Goal: Transaction & Acquisition: Purchase product/service

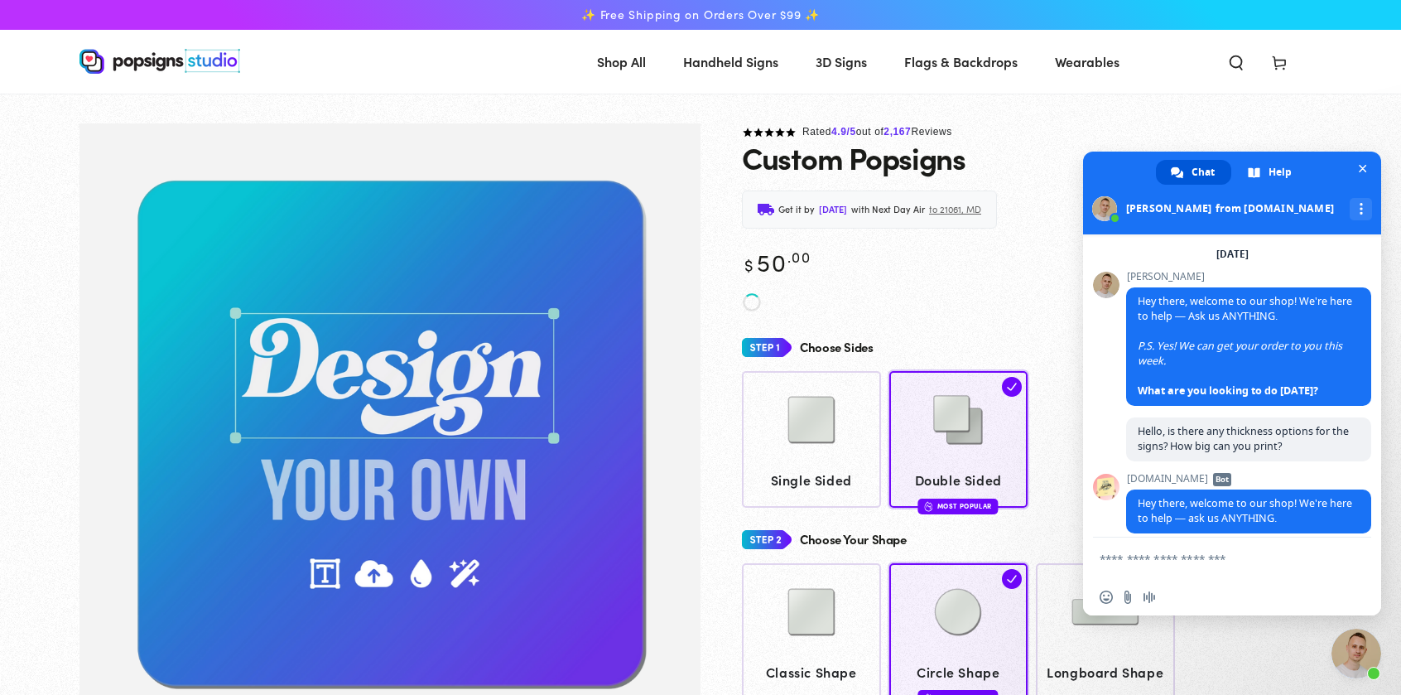
scroll to position [2449, 0]
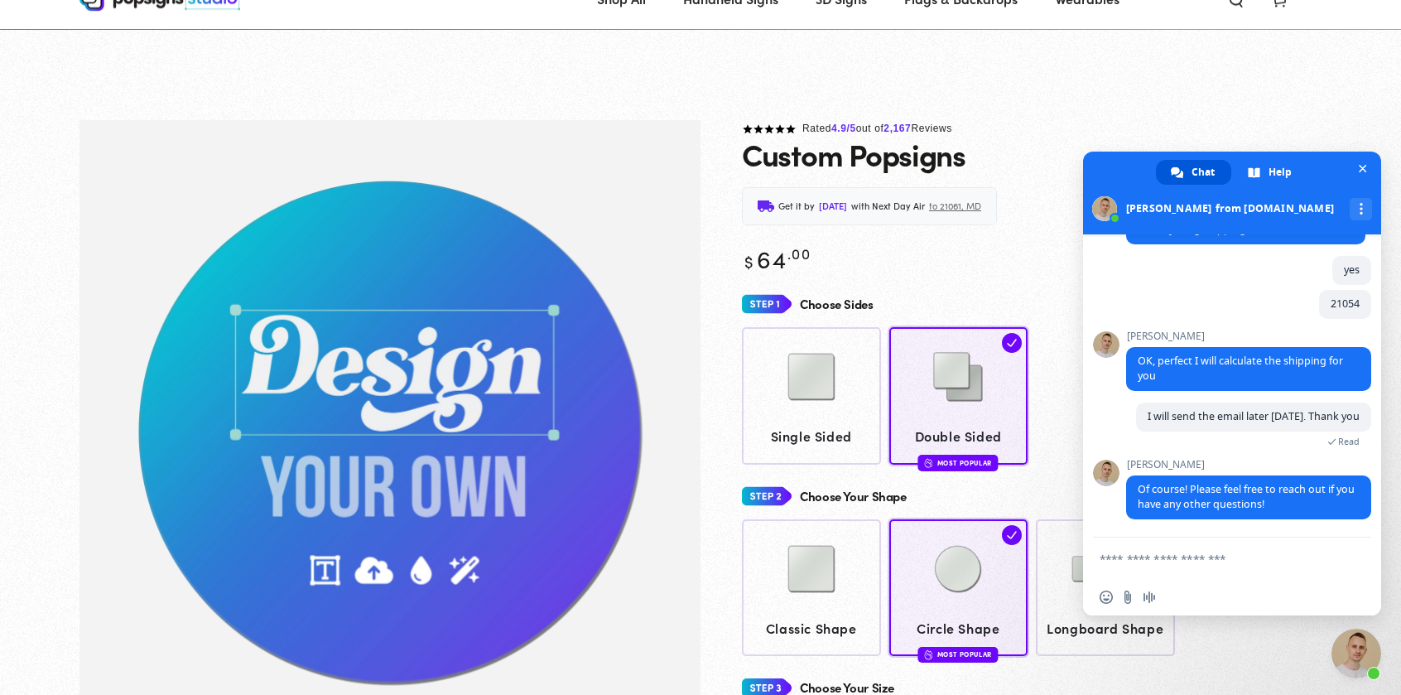
scroll to position [123, 0]
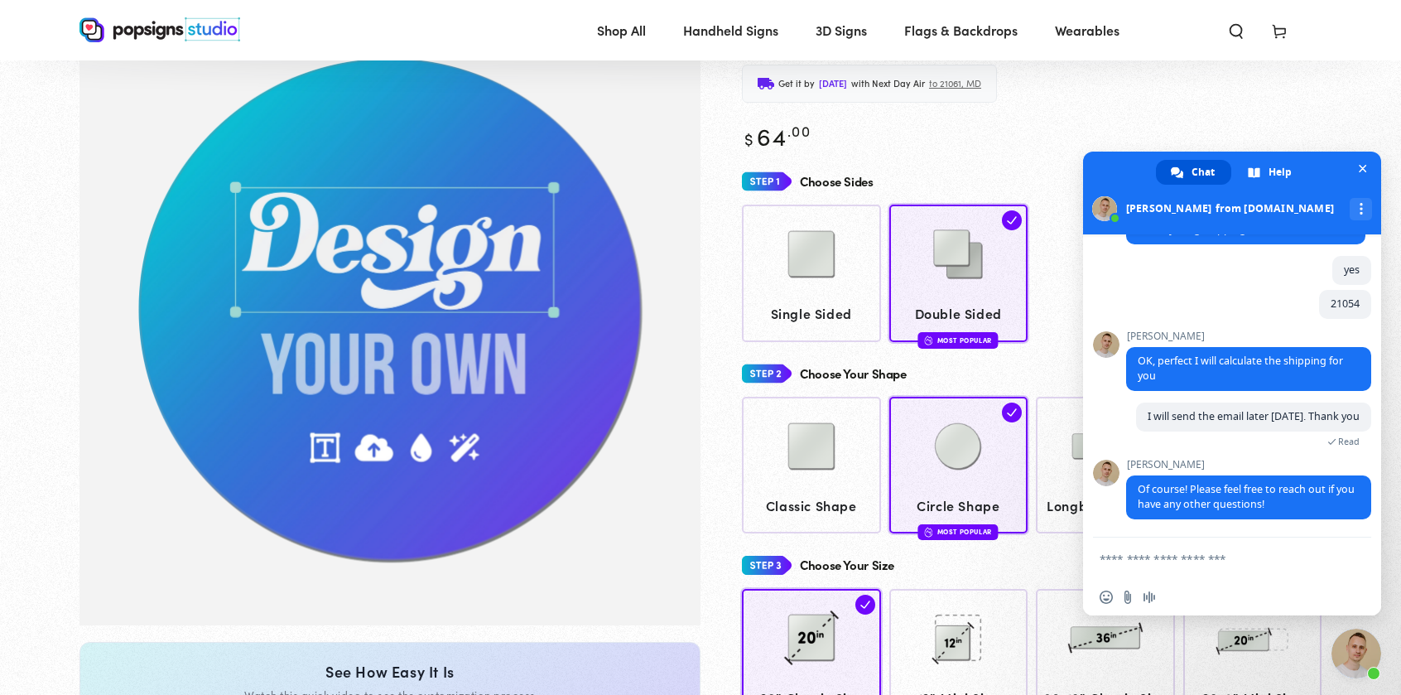
click at [159, 32] on img at bounding box center [159, 29] width 161 height 25
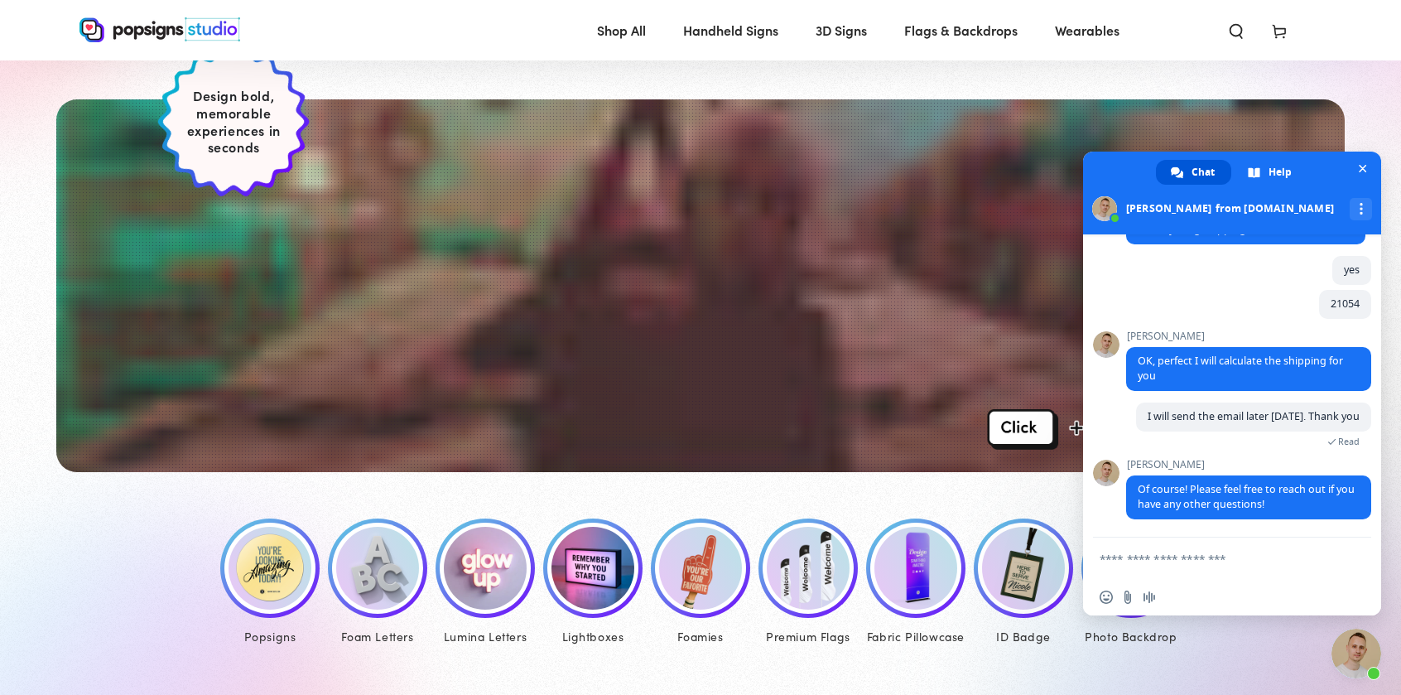
scroll to position [414, 0]
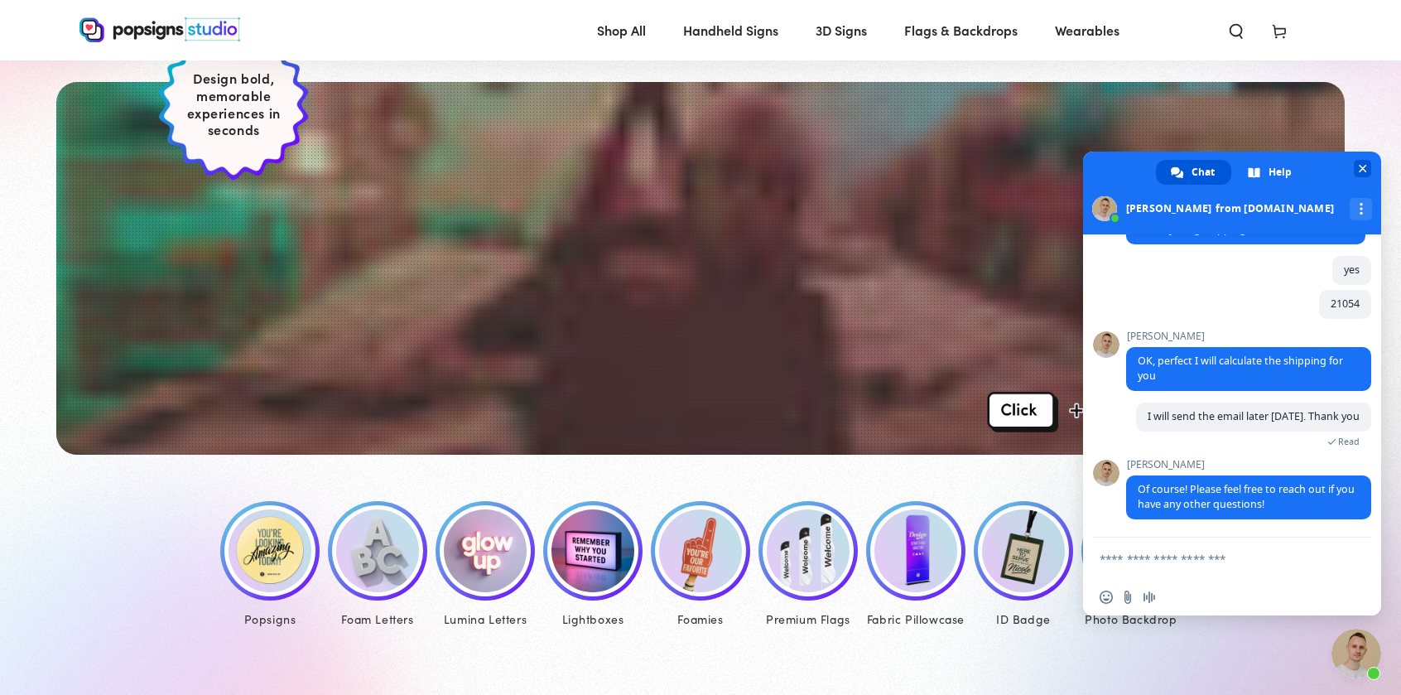
click at [1354, 168] on span "Close chat" at bounding box center [1362, 168] width 17 height 17
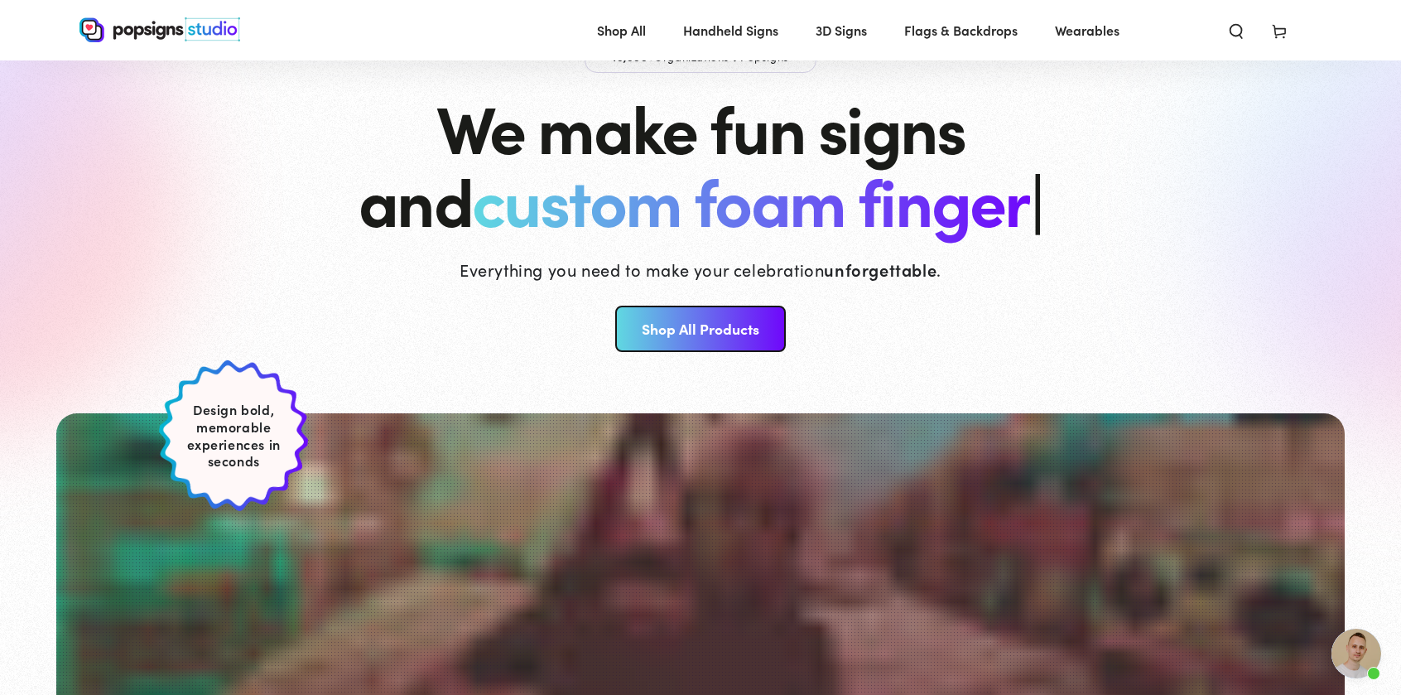
scroll to position [0, 0]
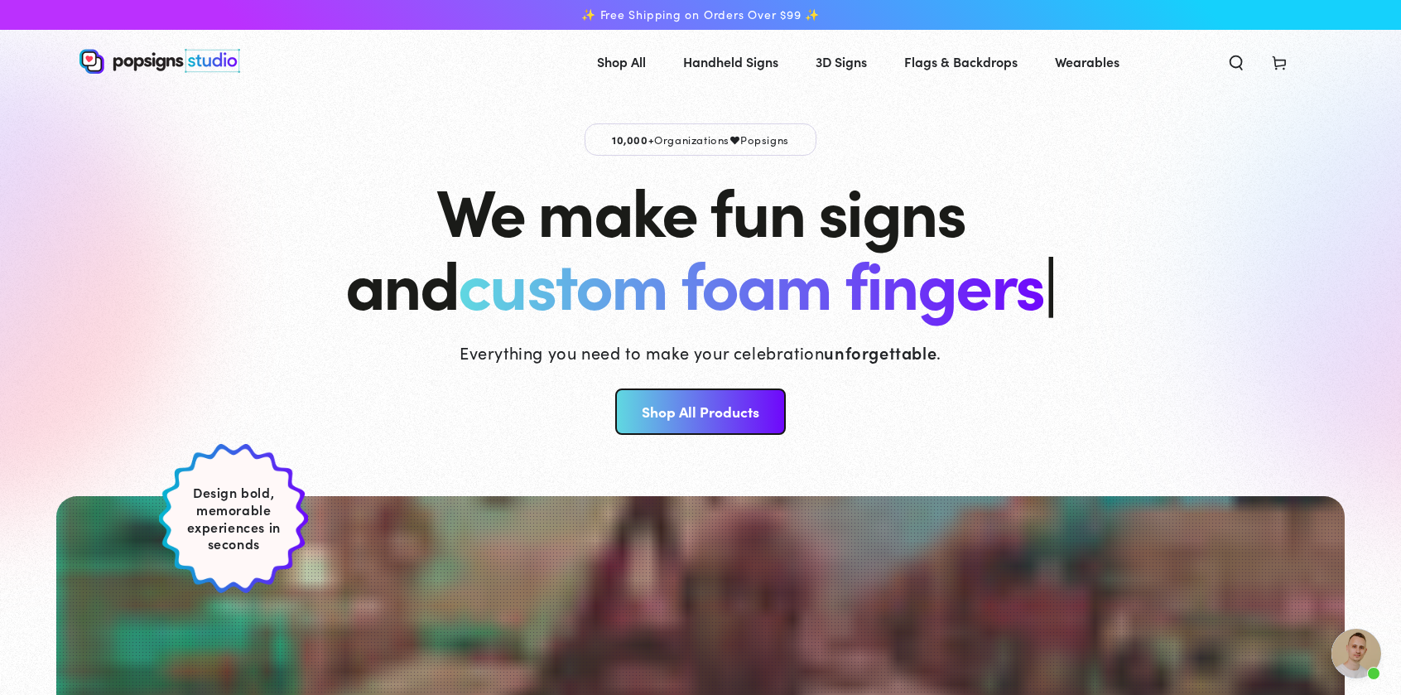
click at [771, 431] on link "Shop All Products" at bounding box center [700, 411] width 170 height 46
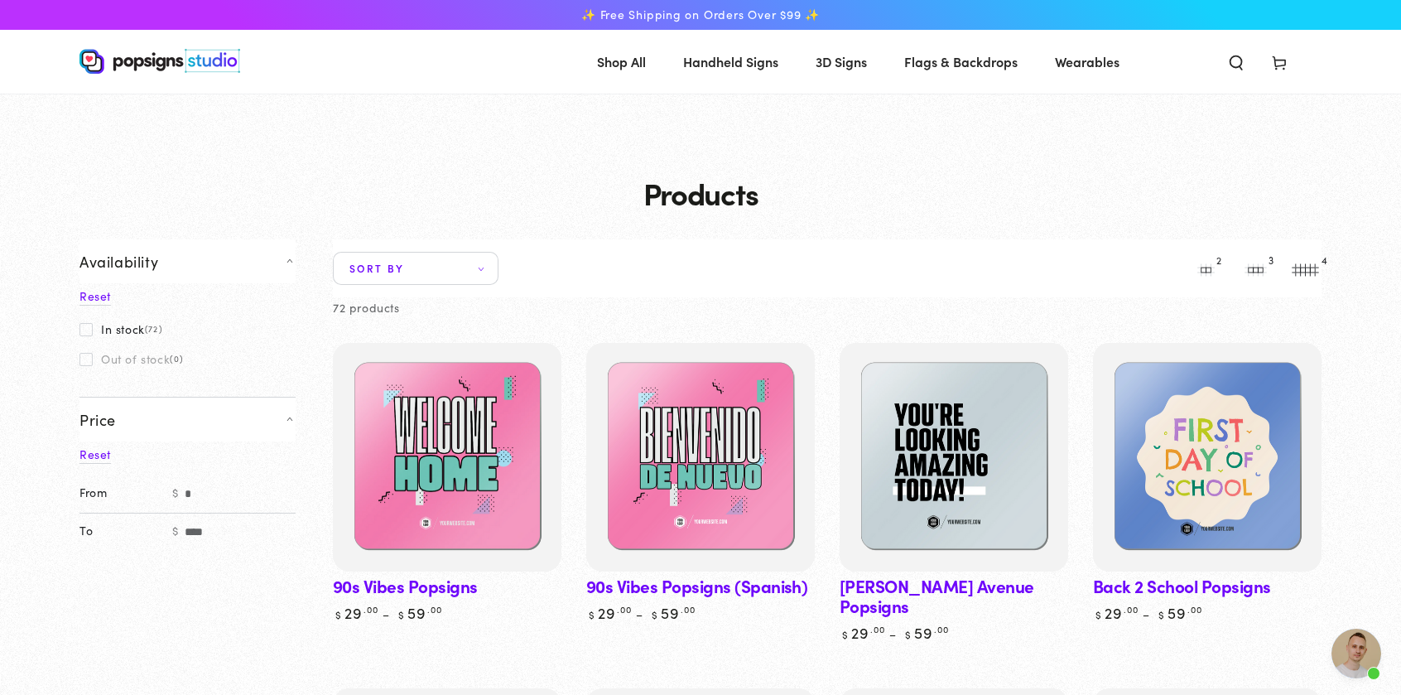
click at [1249, 269] on button "3" at bounding box center [1255, 268] width 33 height 33
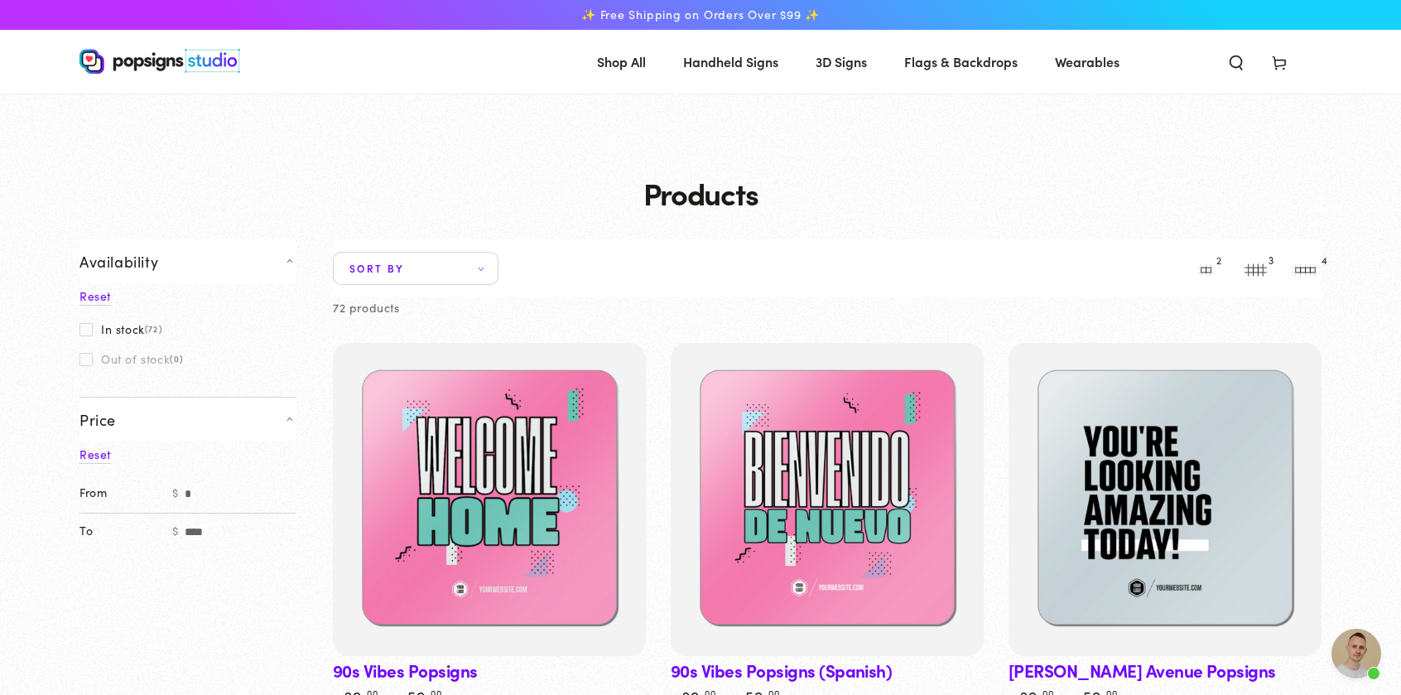
click at [1206, 265] on button "2" at bounding box center [1205, 268] width 33 height 33
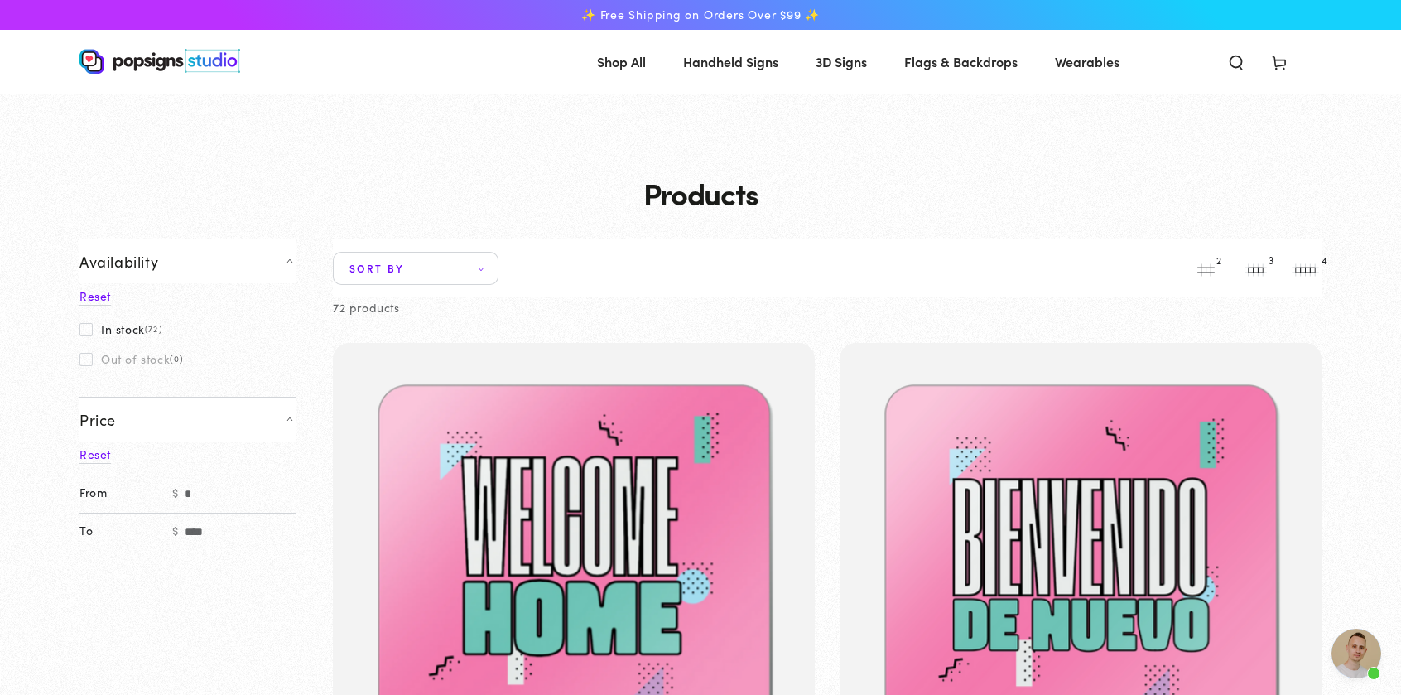
click at [1255, 265] on button "3" at bounding box center [1255, 268] width 33 height 33
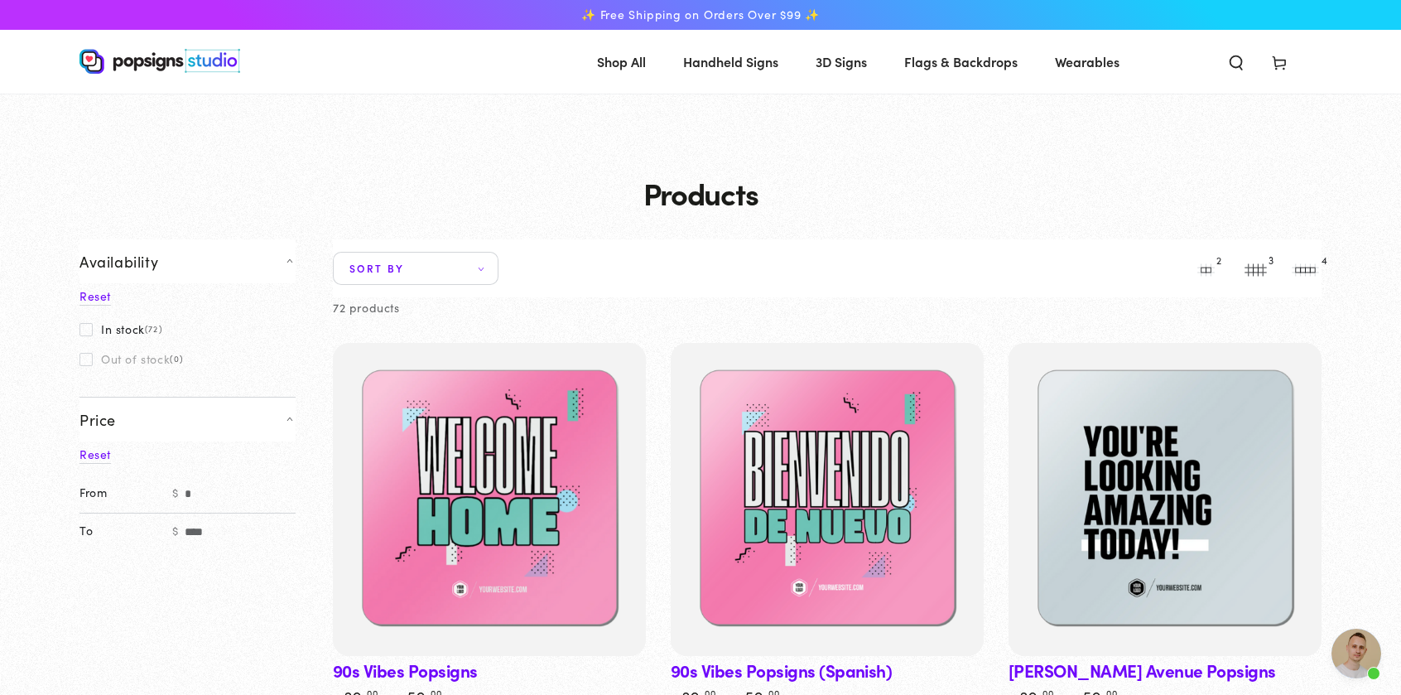
click at [1313, 268] on button "4" at bounding box center [1304, 268] width 33 height 33
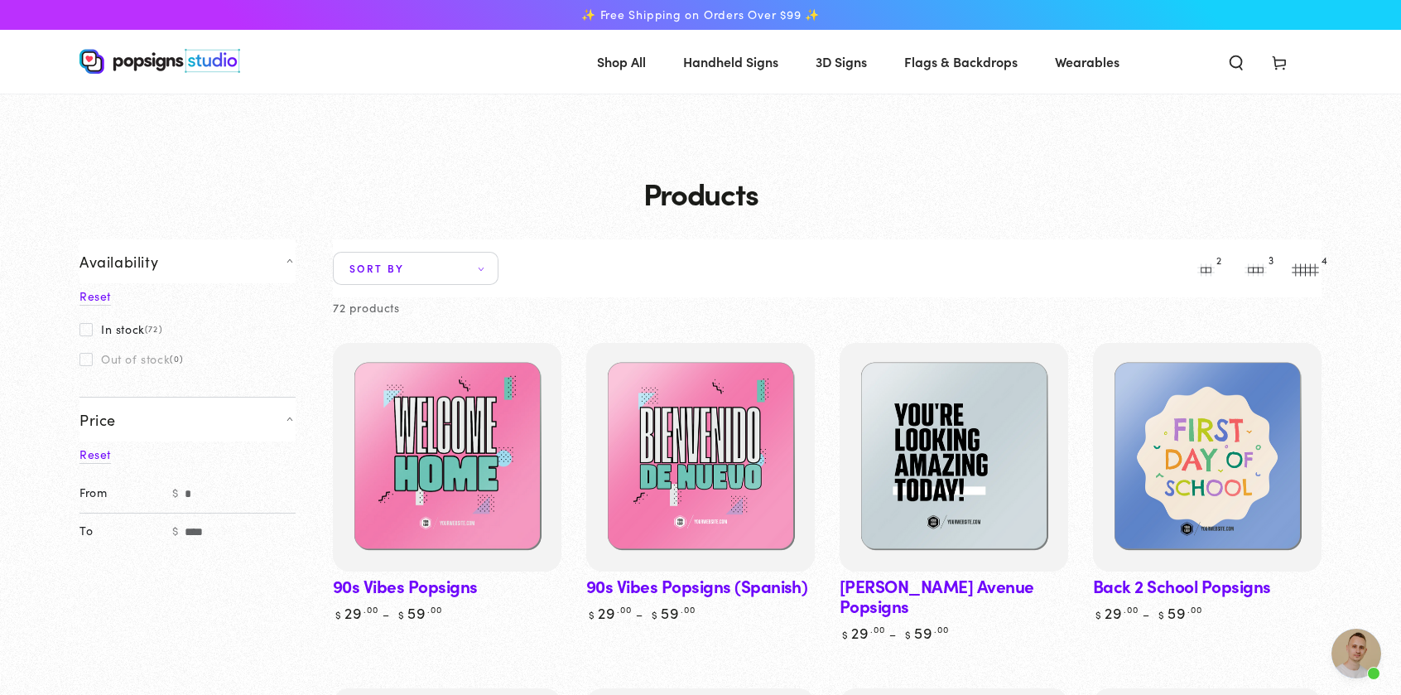
click at [1298, 275] on li "4" at bounding box center [1305, 268] width 50 height 33
click at [1305, 268] on li "4" at bounding box center [1305, 268] width 50 height 33
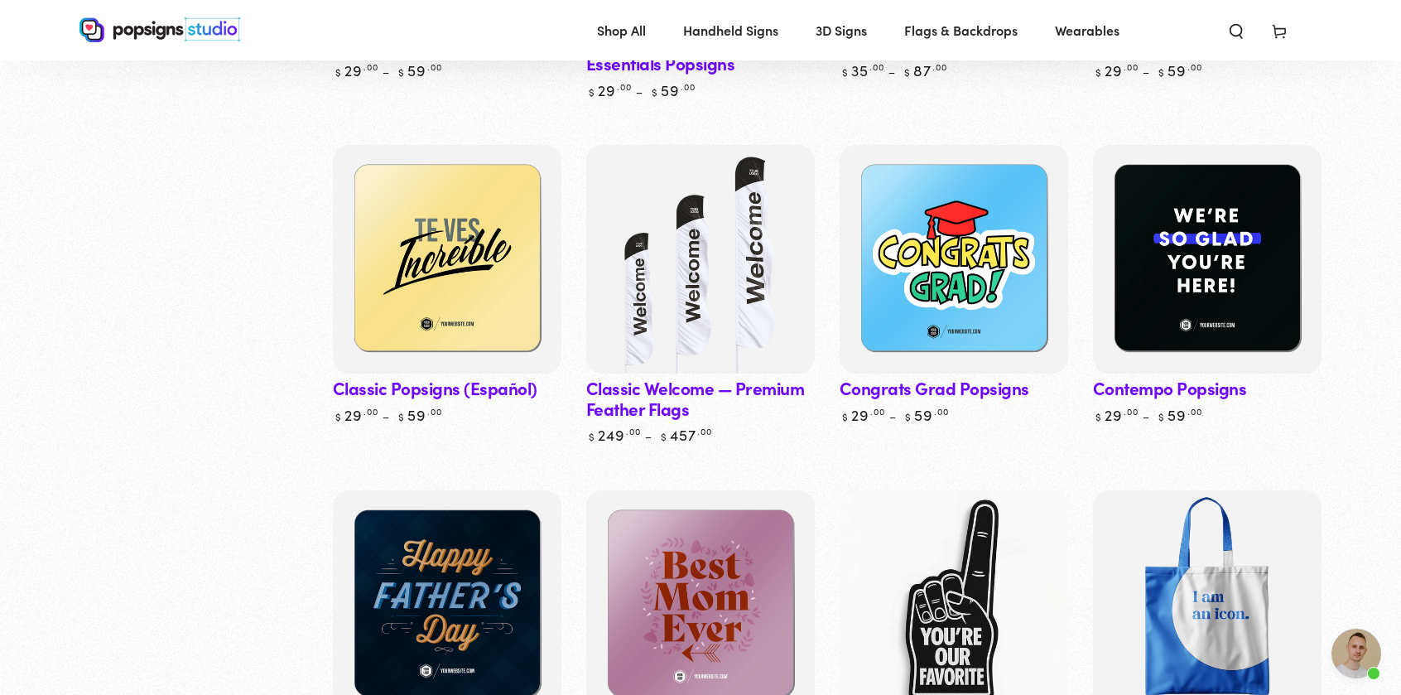
scroll to position [1325, 0]
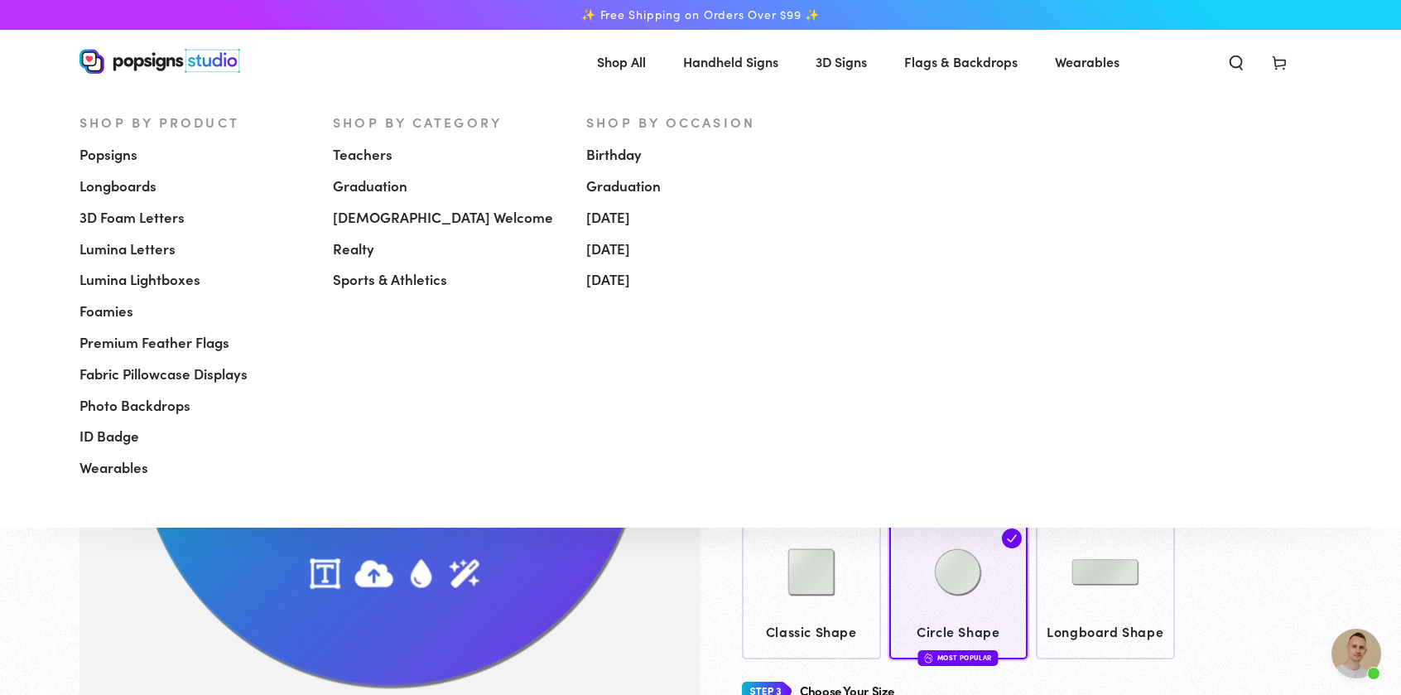
click at [123, 161] on span "Popsigns" at bounding box center [108, 155] width 58 height 20
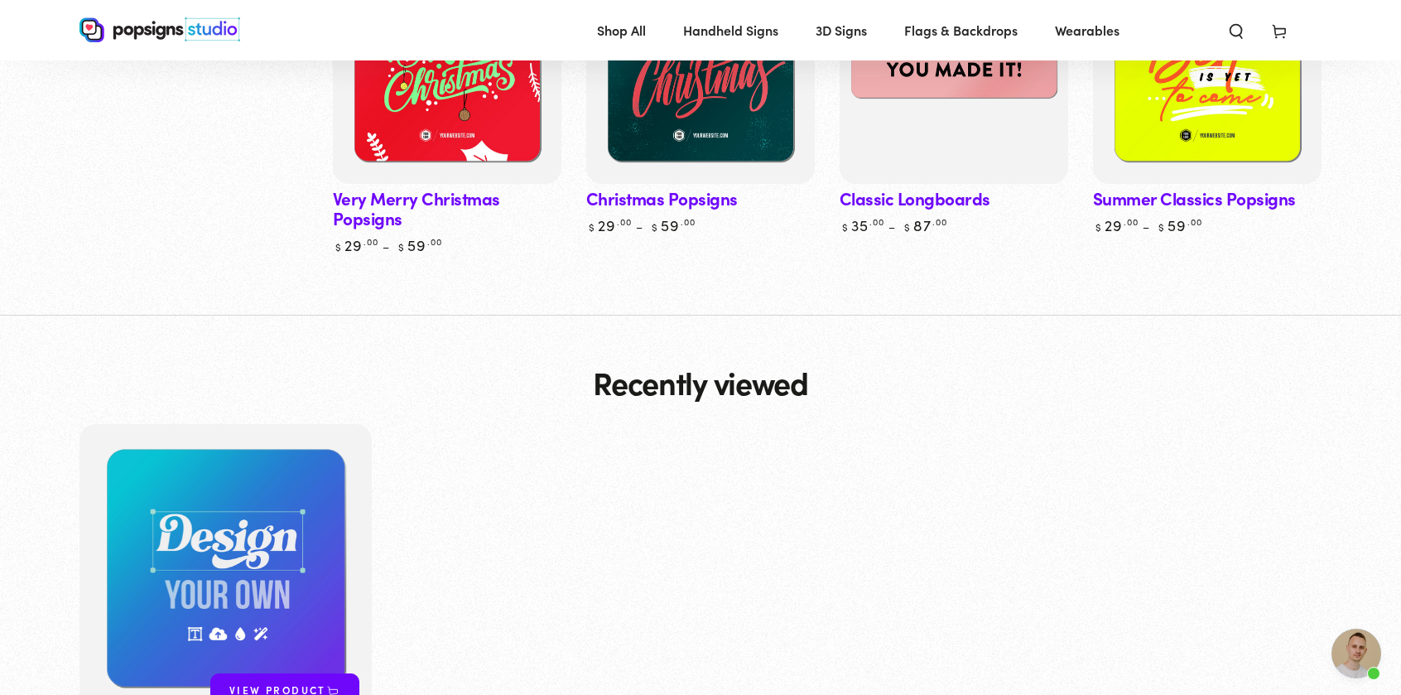
scroll to position [5217, 0]
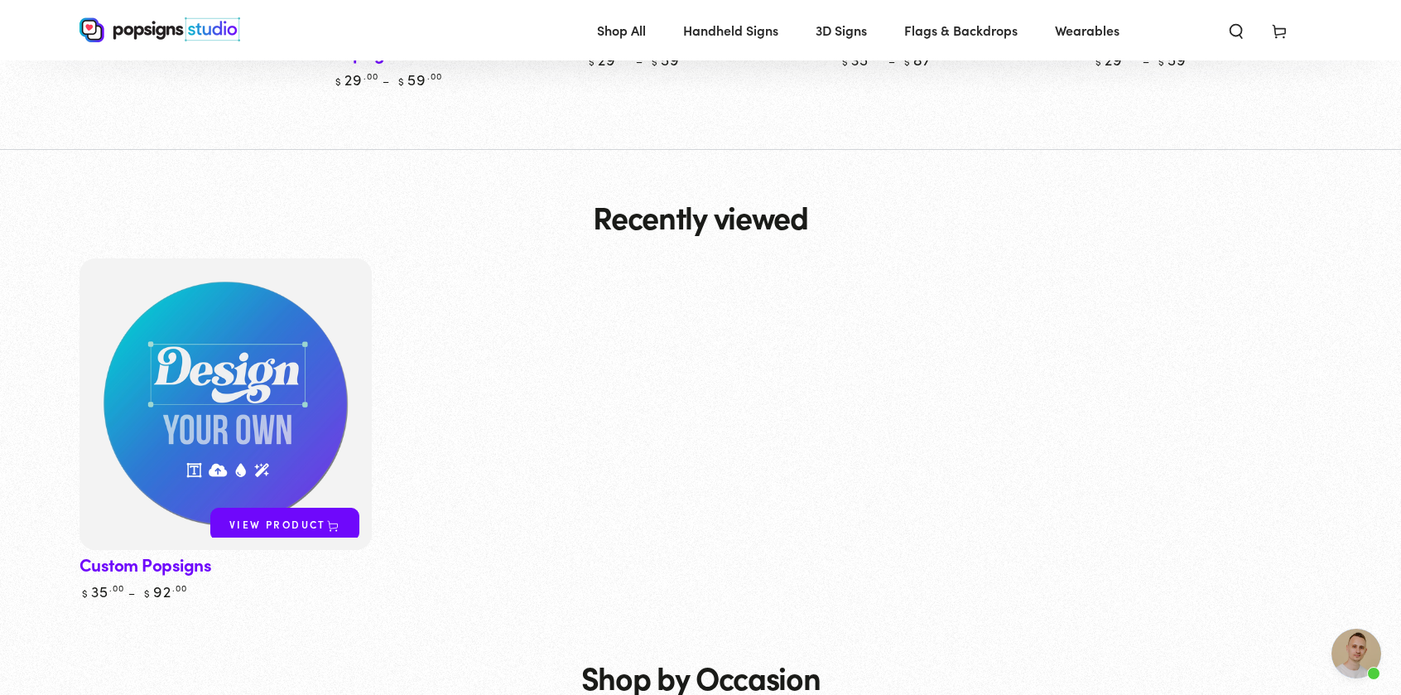
click at [268, 322] on img at bounding box center [225, 404] width 301 height 301
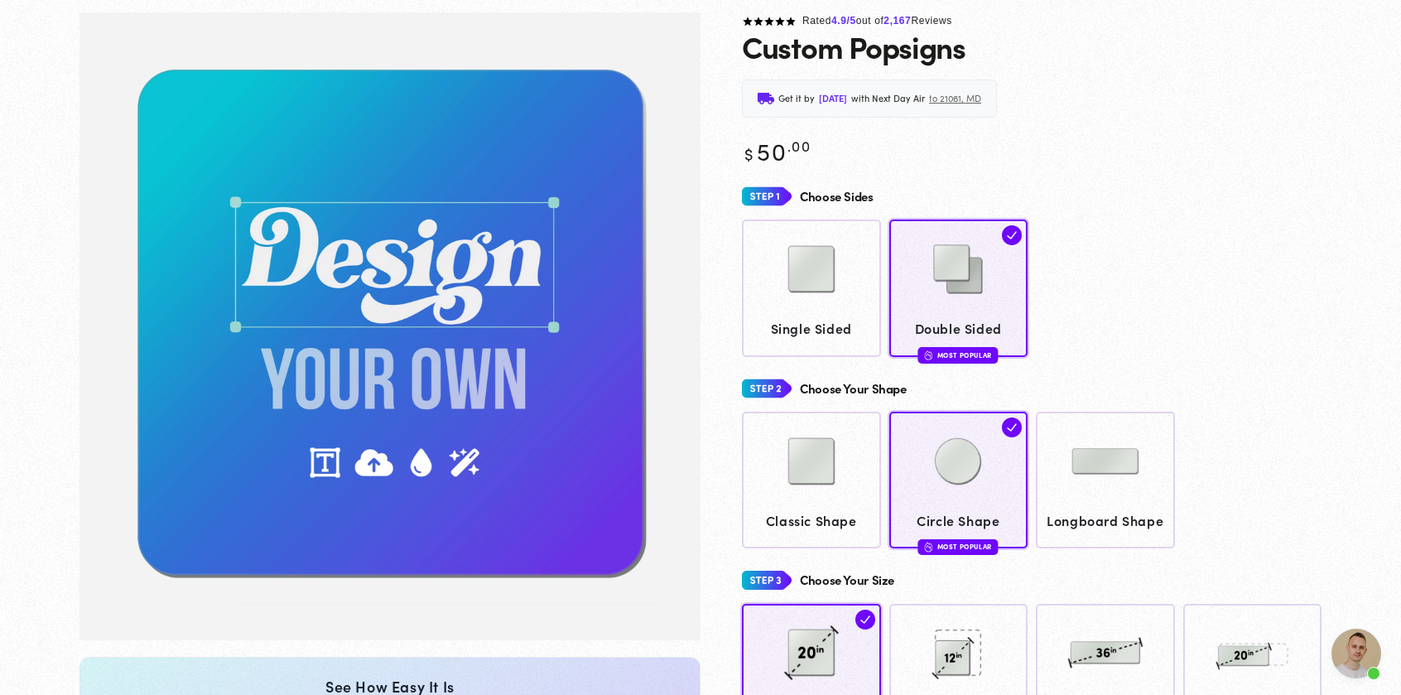
scroll to position [2449, 0]
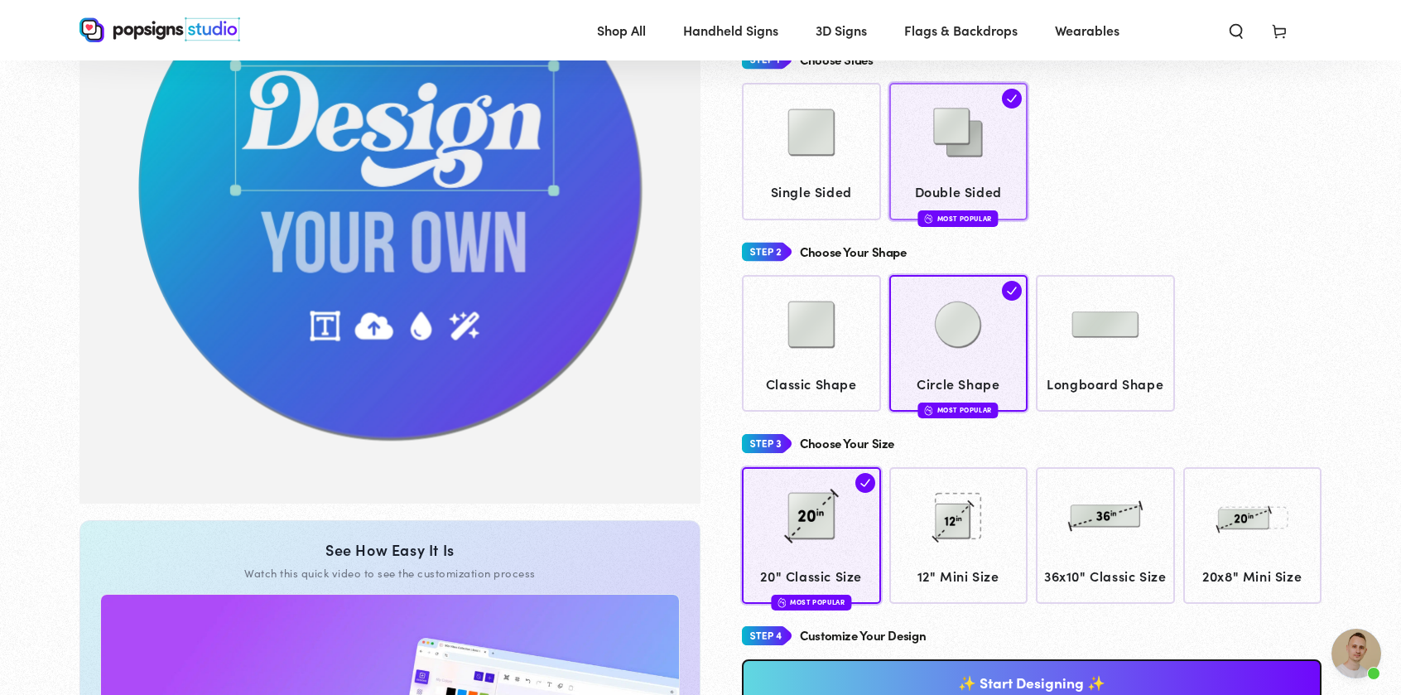
scroll to position [79, 0]
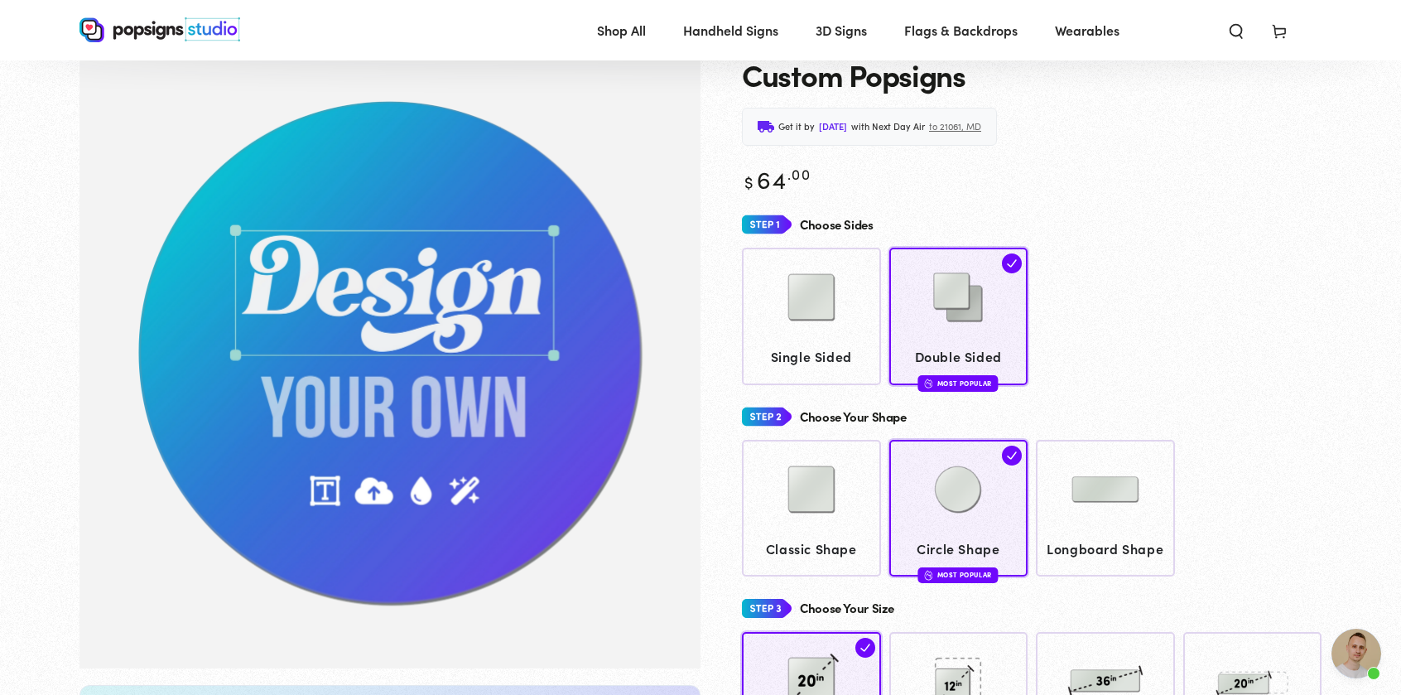
click at [432, 299] on img "Gallery Viewer" at bounding box center [389, 355] width 621 height 628
click at [372, 490] on img "Gallery Viewer" at bounding box center [389, 355] width 621 height 628
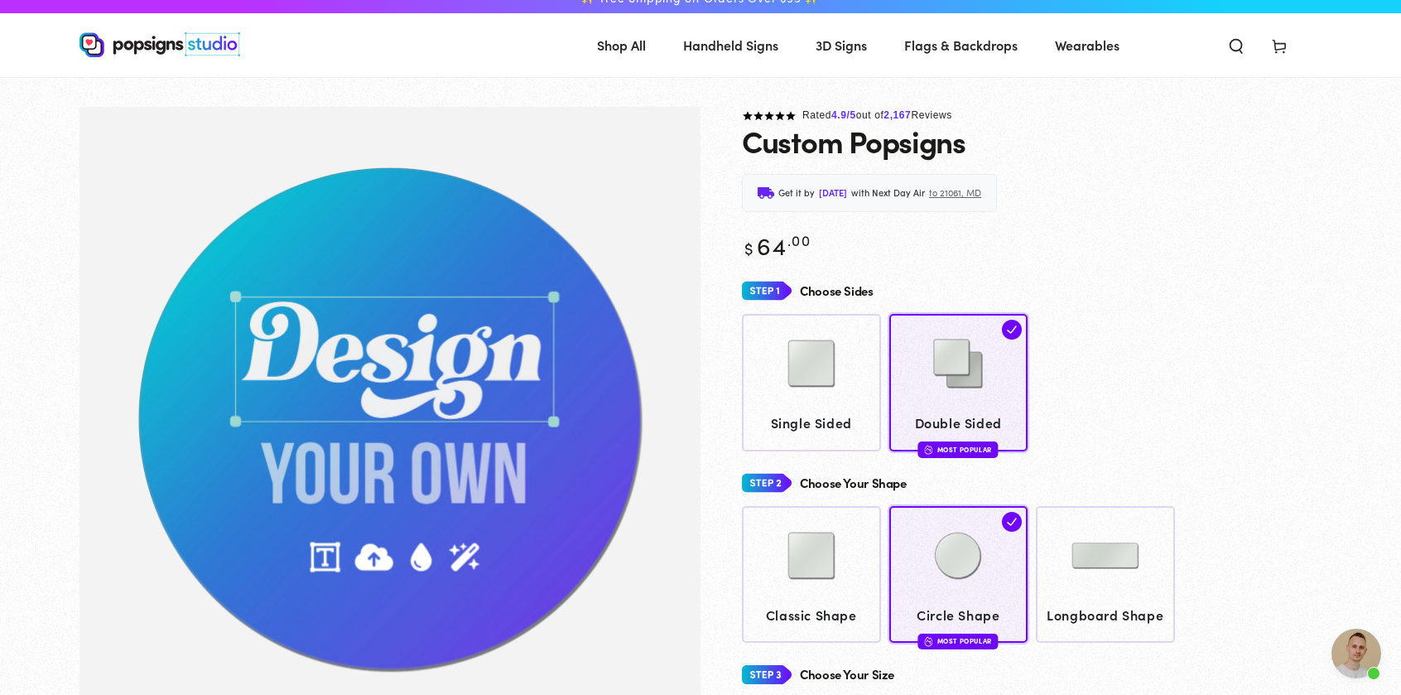
scroll to position [0, 0]
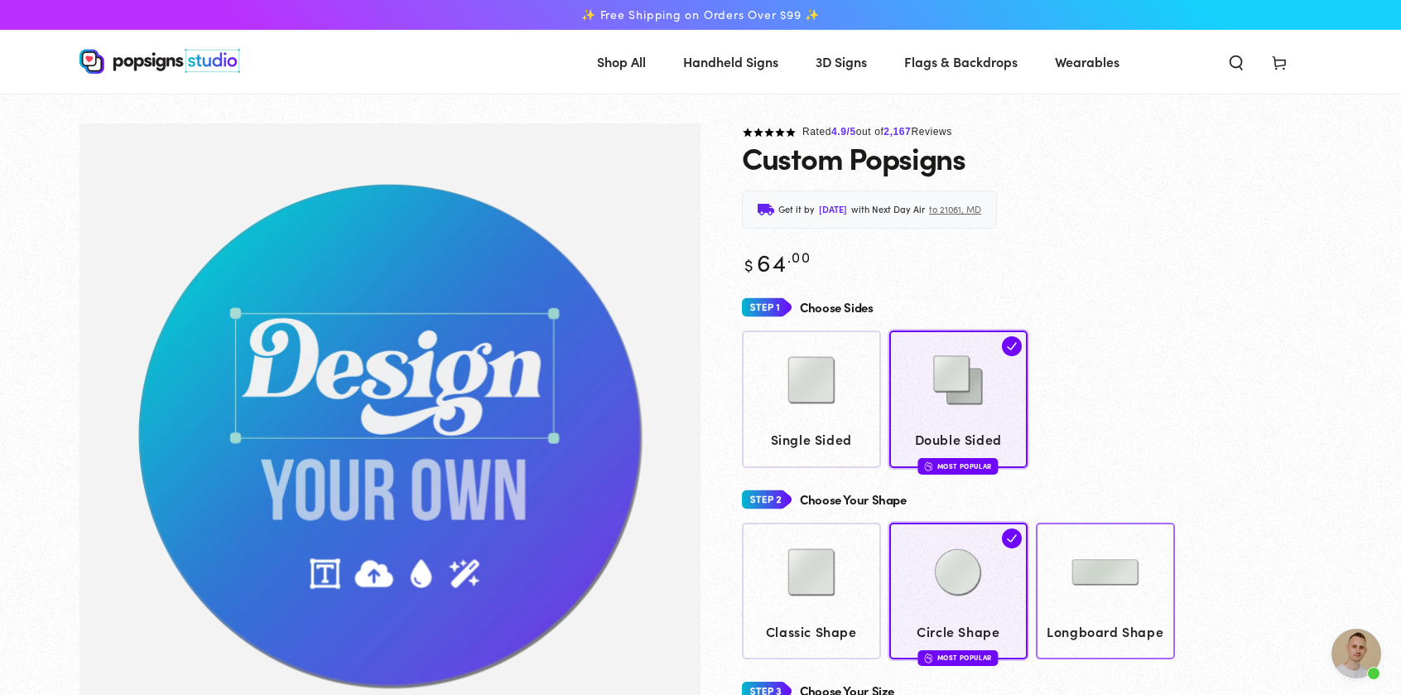
click at [1095, 622] on span "Longboard Shape" at bounding box center [1105, 631] width 123 height 24
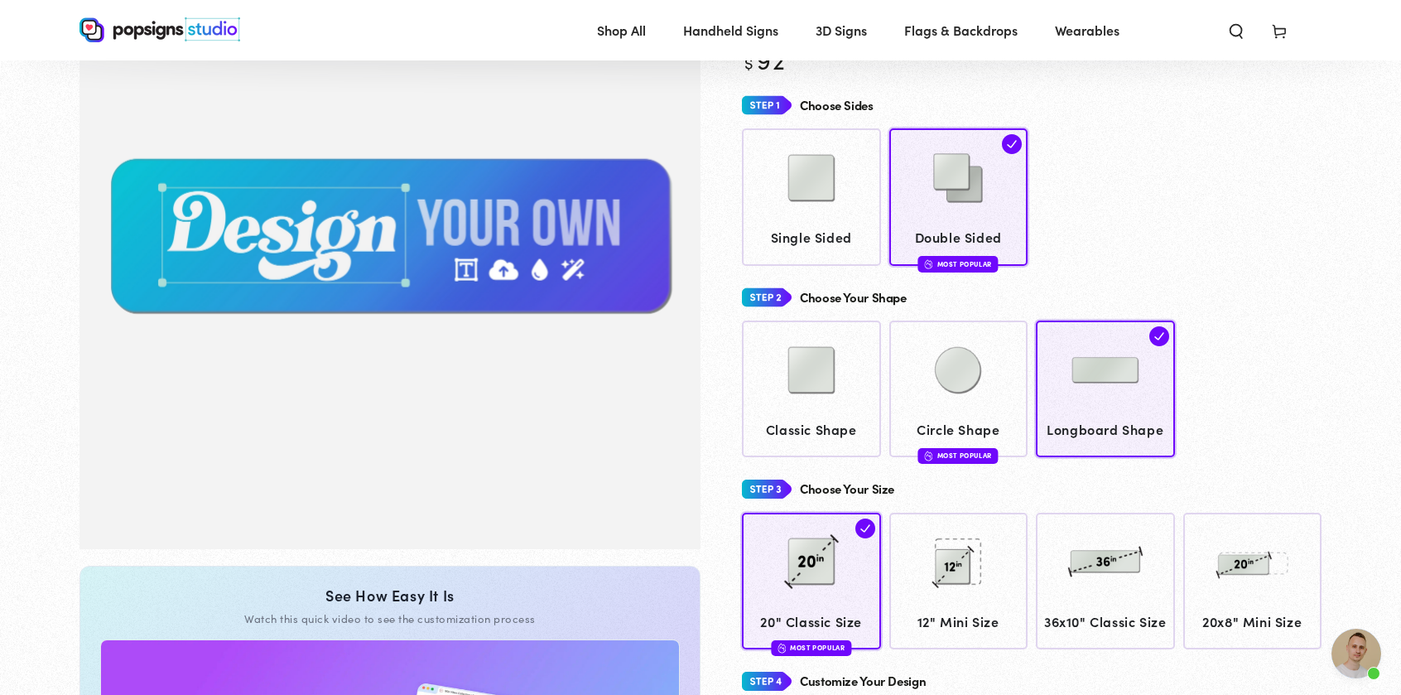
scroll to position [79, 0]
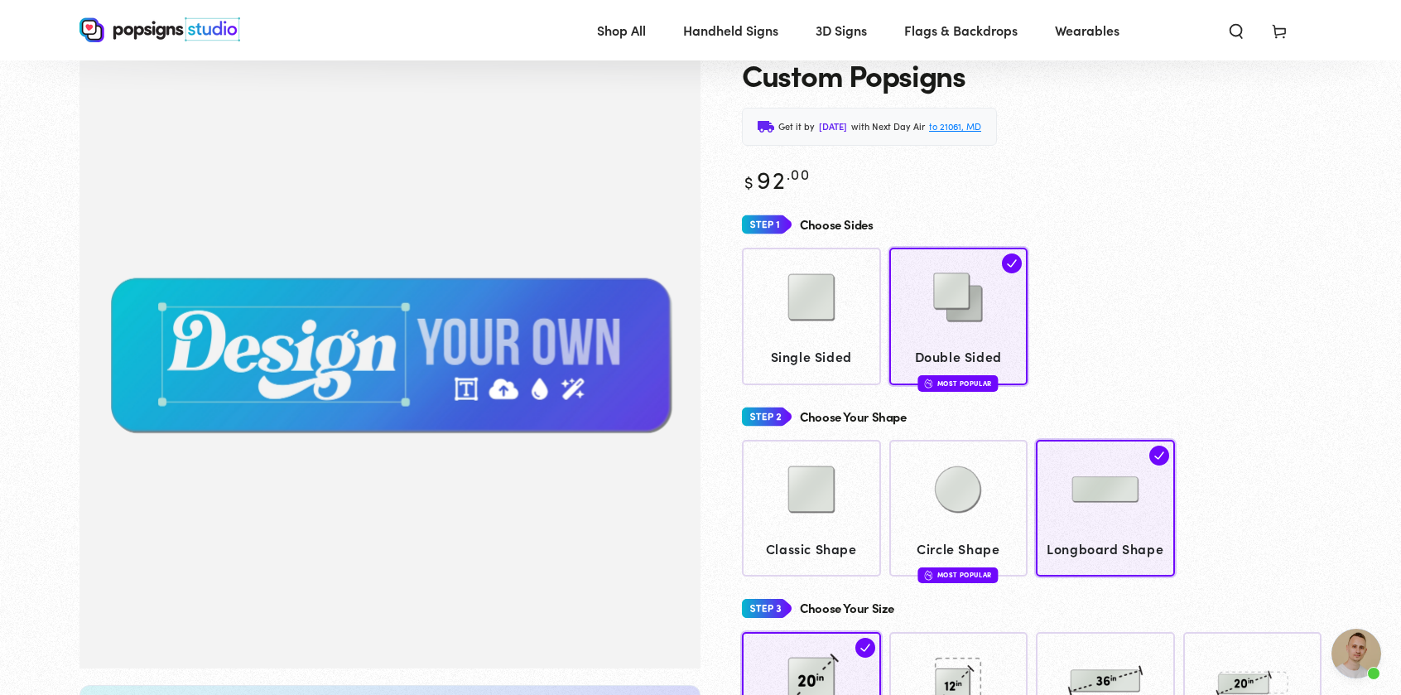
click at [981, 130] on span "to 21061, MD" at bounding box center [955, 126] width 52 height 17
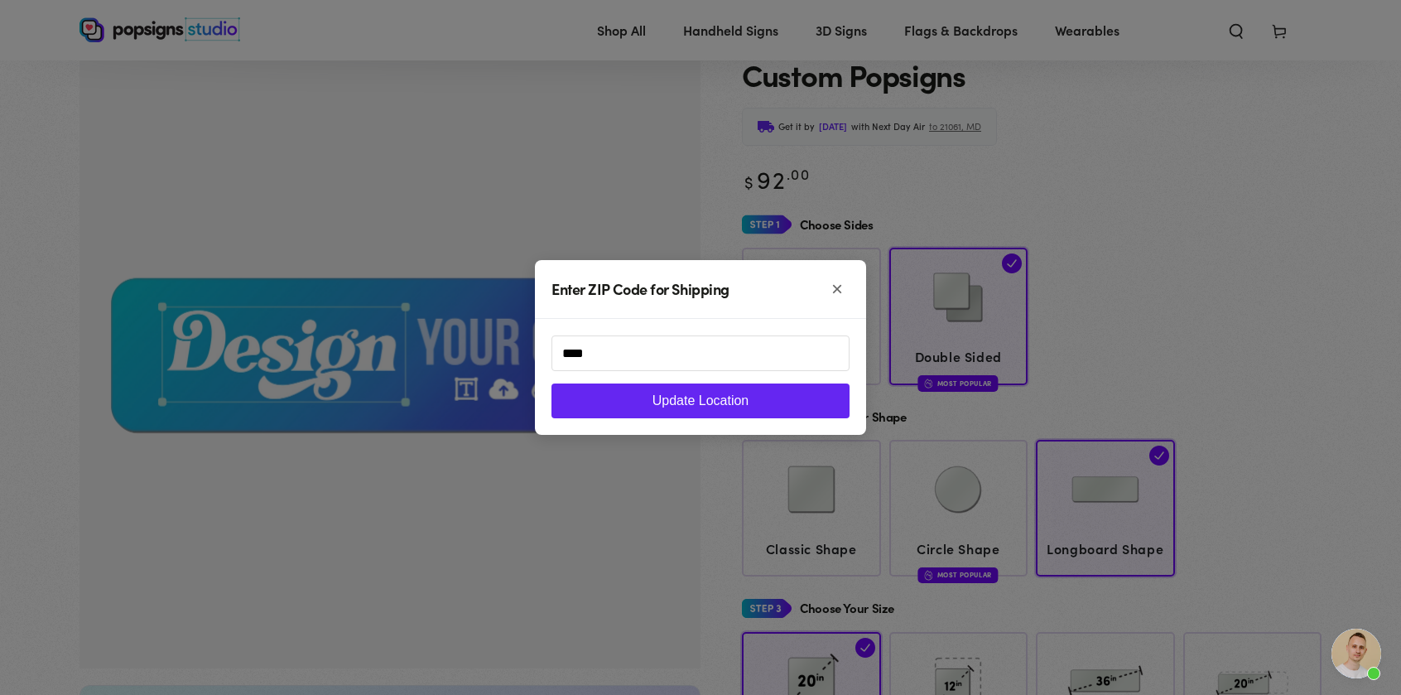
type input "*****"
click at [817, 415] on button "Update Location" at bounding box center [700, 400] width 298 height 35
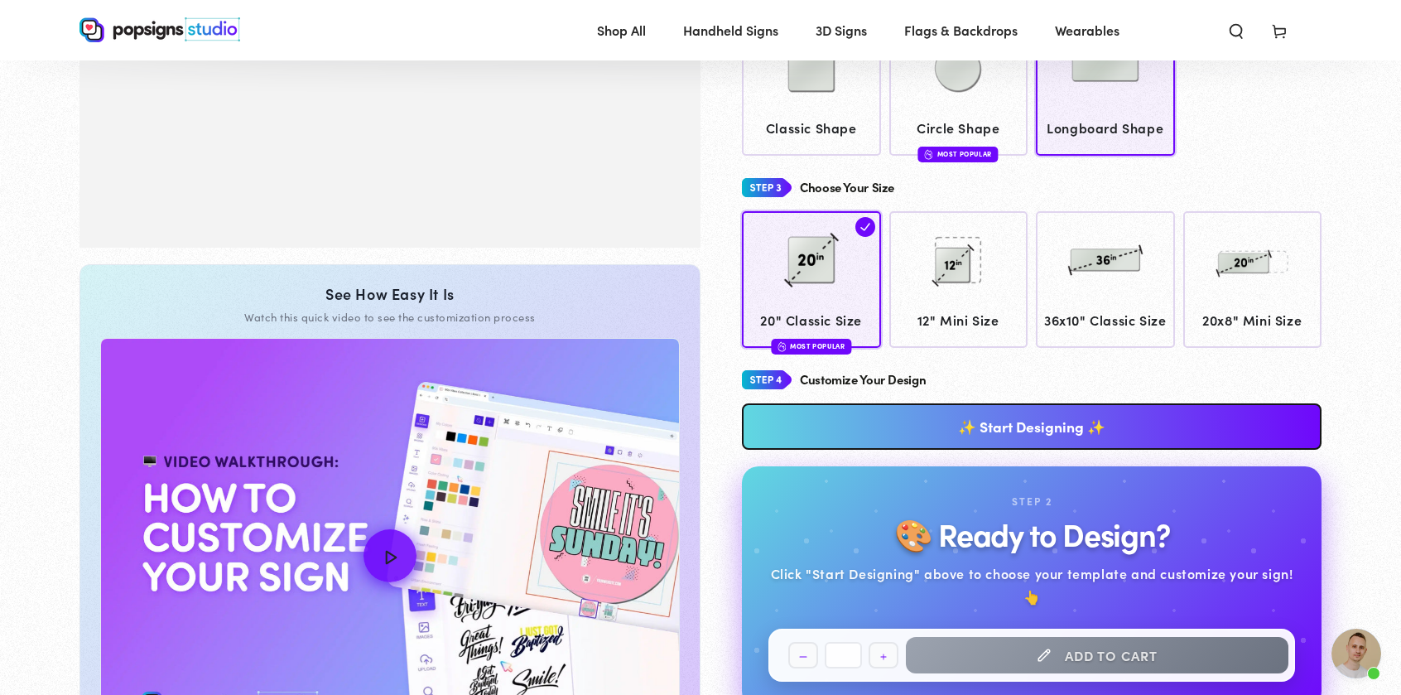
scroll to position [576, 0]
